Goal: Navigation & Orientation: Find specific page/section

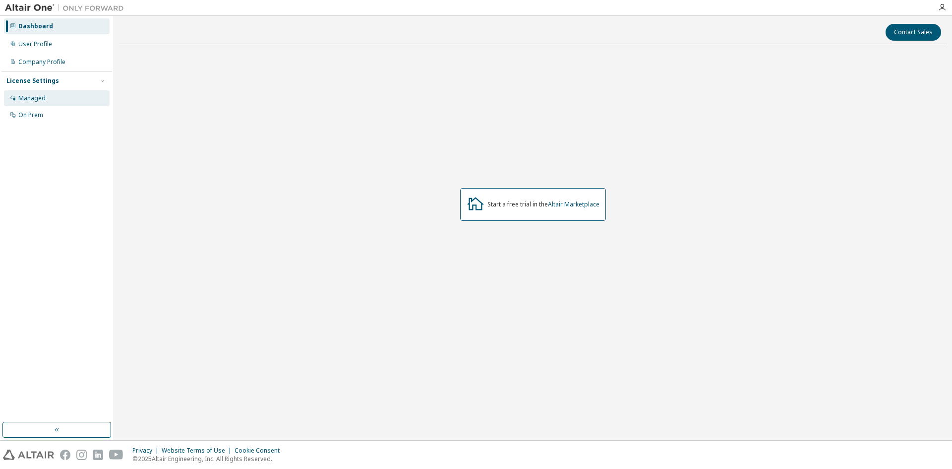
click at [39, 97] on div "Managed" at bounding box center [31, 98] width 27 height 8
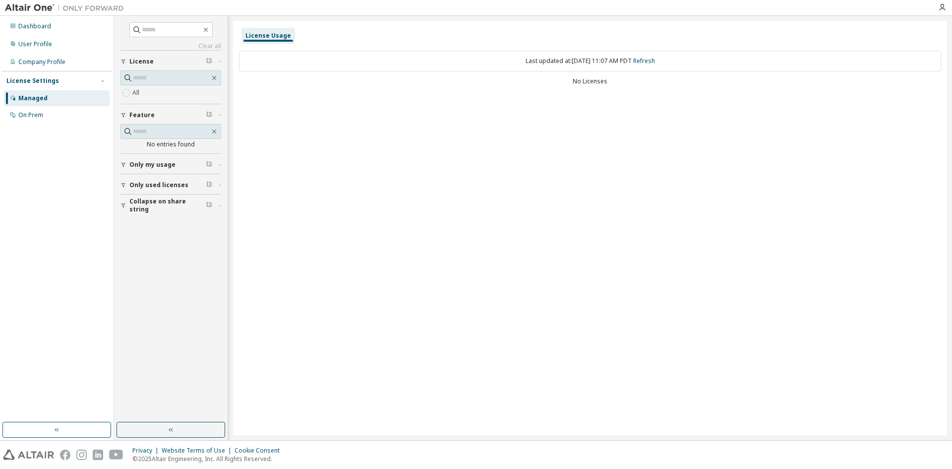
click at [151, 182] on span "Only used licenses" at bounding box center [158, 185] width 59 height 8
click at [151, 169] on button "Only my usage" at bounding box center [171, 165] width 101 height 22
click at [44, 35] on div "Dashboard User Profile Company Profile License Settings Managed On Prem" at bounding box center [56, 70] width 111 height 107
click at [43, 30] on div "Dashboard" at bounding box center [34, 26] width 33 height 8
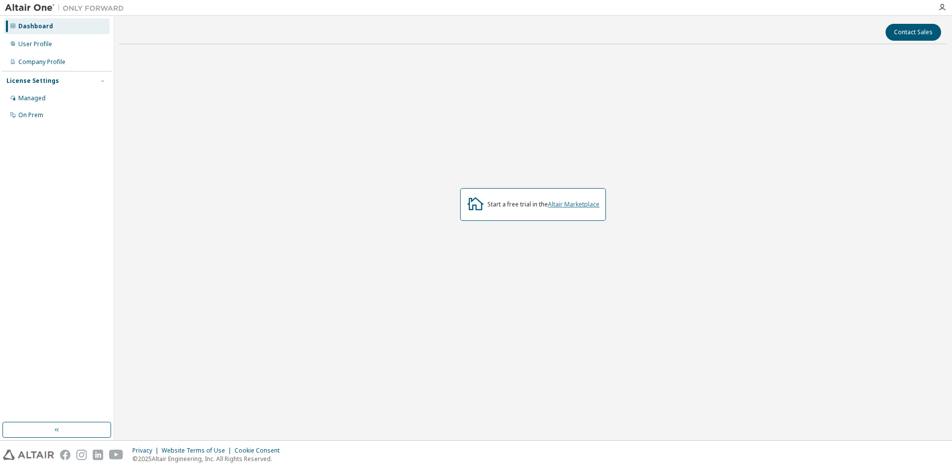
click at [579, 206] on link "Altair Marketplace" at bounding box center [574, 204] width 52 height 8
click at [573, 203] on link "Altair Marketplace" at bounding box center [574, 204] width 52 height 8
click at [583, 205] on link "Altair Marketplace" at bounding box center [574, 204] width 52 height 8
